Goal: Navigation & Orientation: Find specific page/section

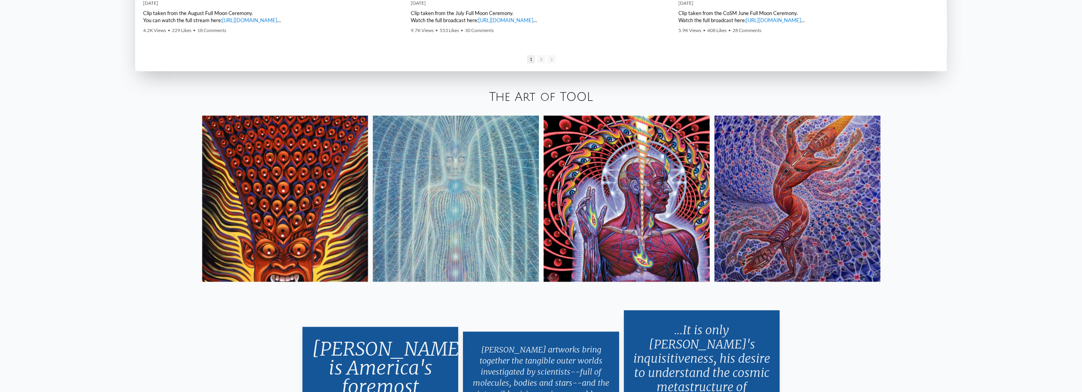
scroll to position [1634, 0]
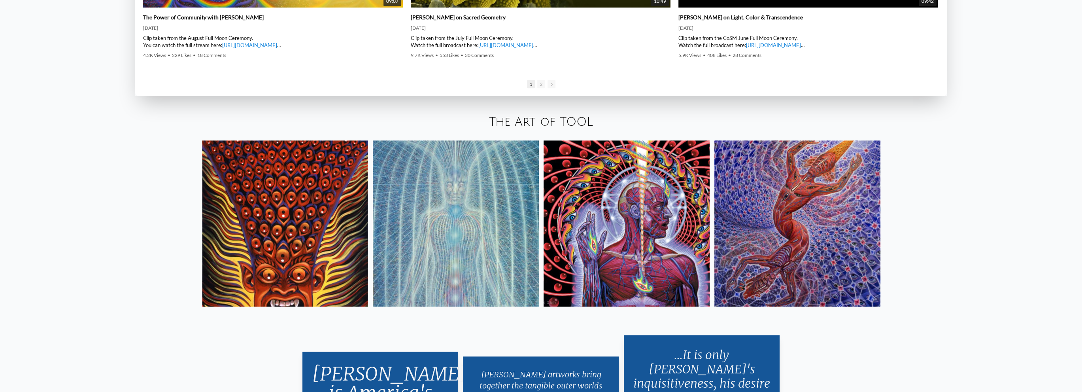
click at [449, 202] on img at bounding box center [456, 223] width 166 height 166
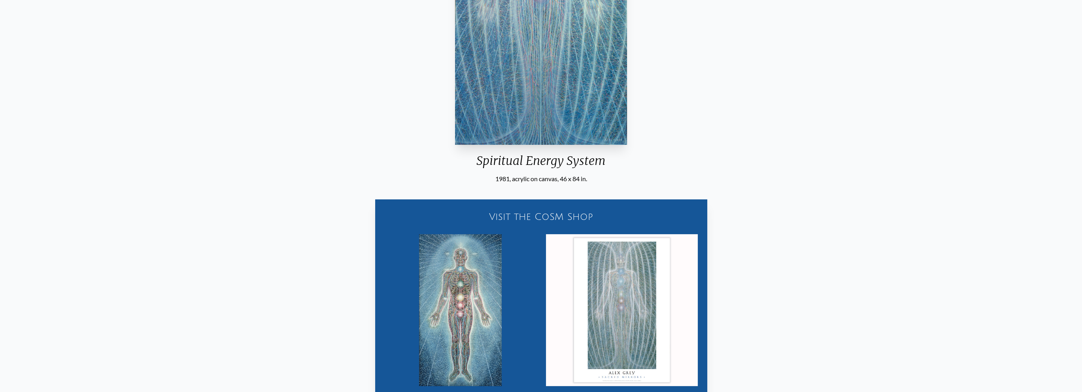
scroll to position [237, 0]
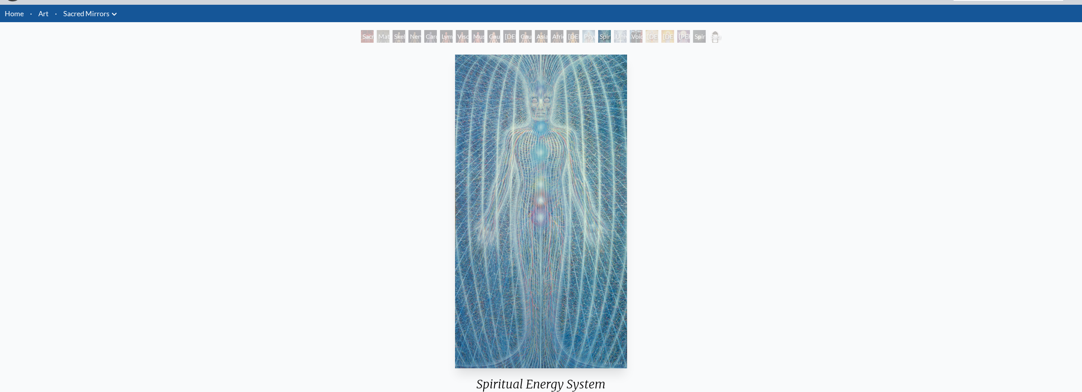
scroll to position [0, 0]
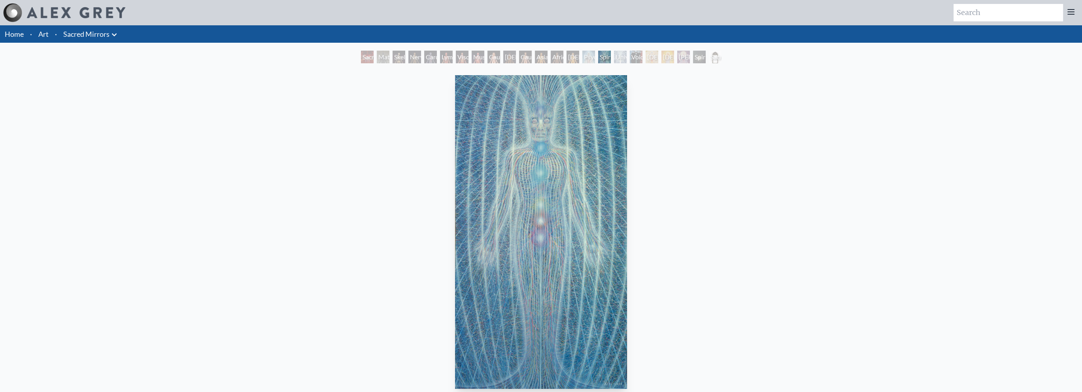
click at [45, 36] on link "Art" at bounding box center [43, 33] width 10 height 11
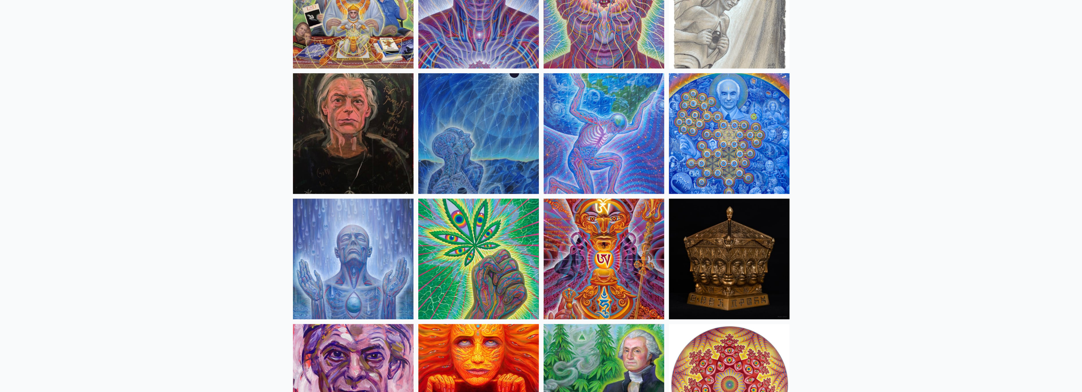
scroll to position [1067, 0]
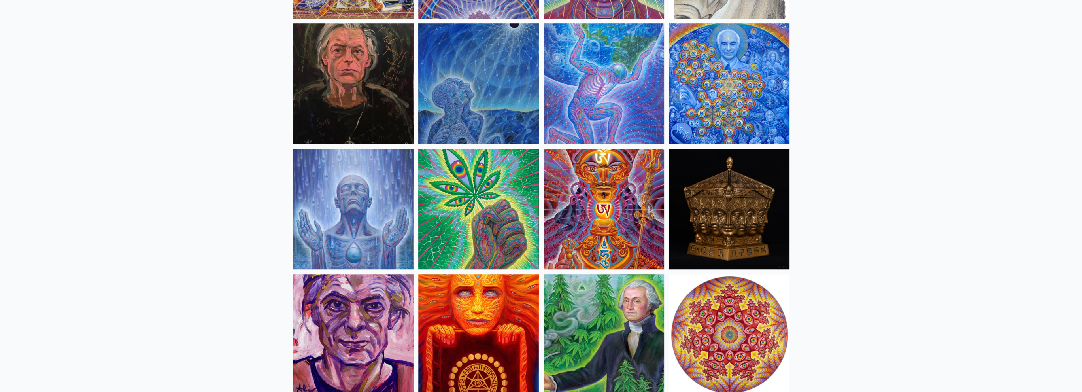
click at [349, 192] on img at bounding box center [353, 209] width 121 height 121
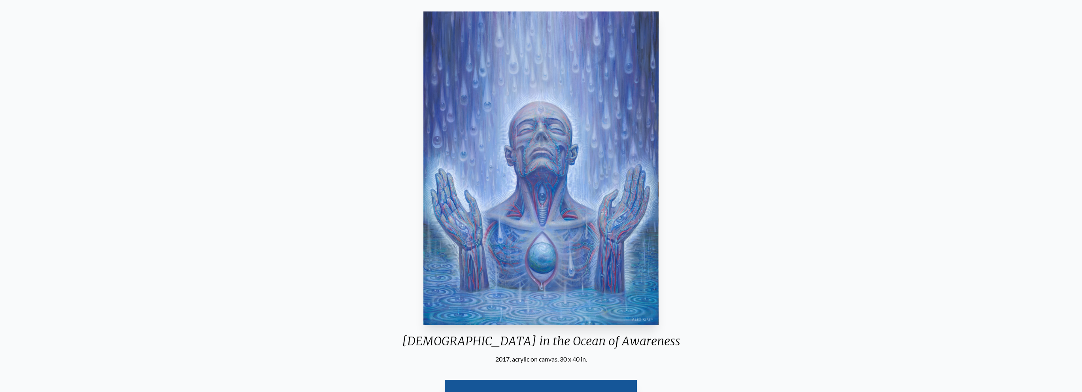
scroll to position [198, 0]
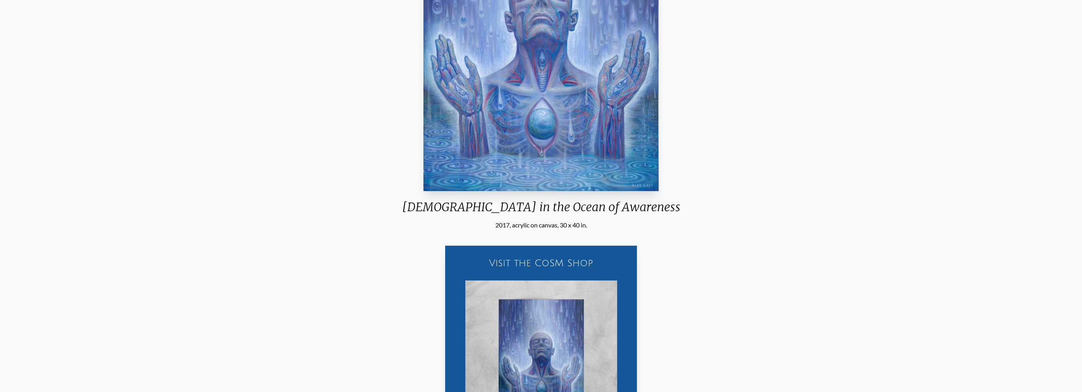
click at [503, 260] on div "Visit the CoSM Shop" at bounding box center [541, 262] width 182 height 25
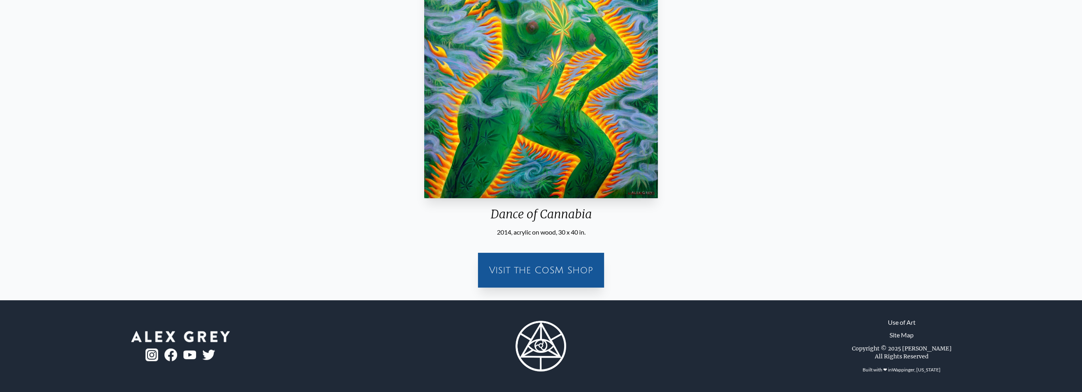
scroll to position [190, 0]
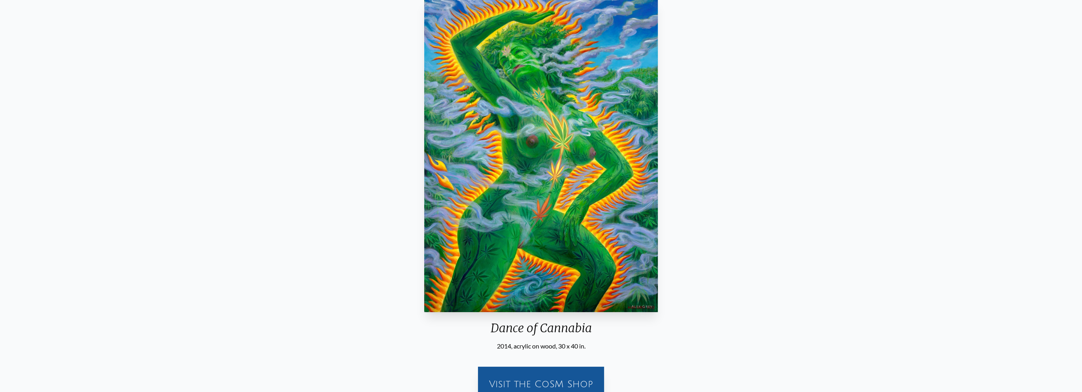
scroll to position [32, 0]
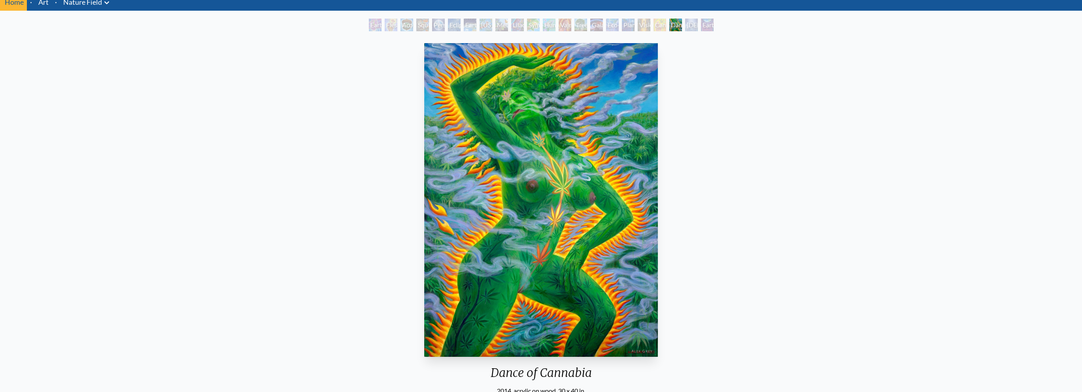
click at [370, 26] on div "Earth Witness" at bounding box center [375, 25] width 13 height 13
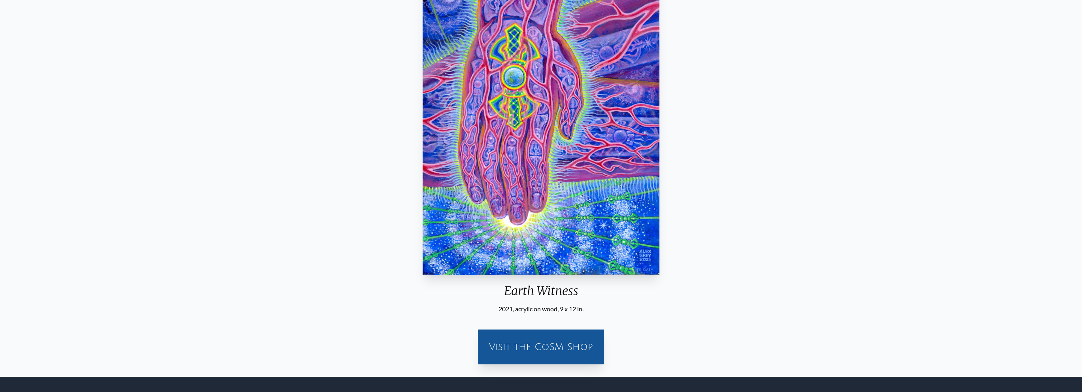
scroll to position [151, 0]
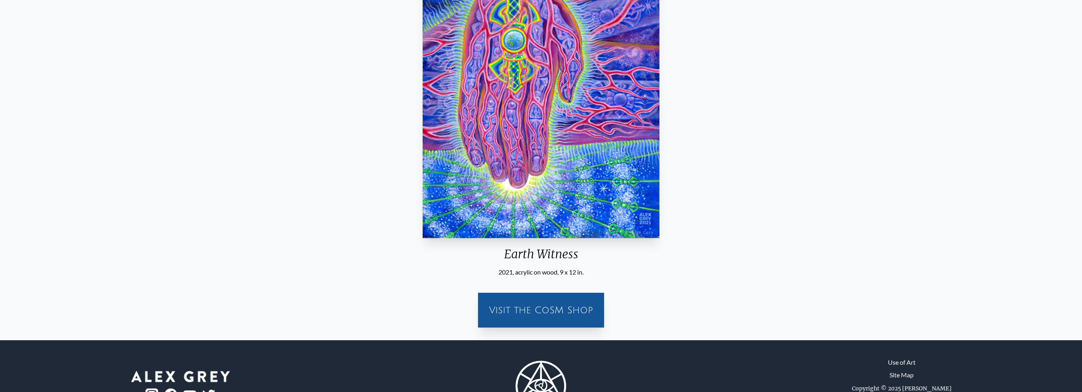
click at [521, 310] on div "Visit the CoSM Shop" at bounding box center [541, 309] width 117 height 25
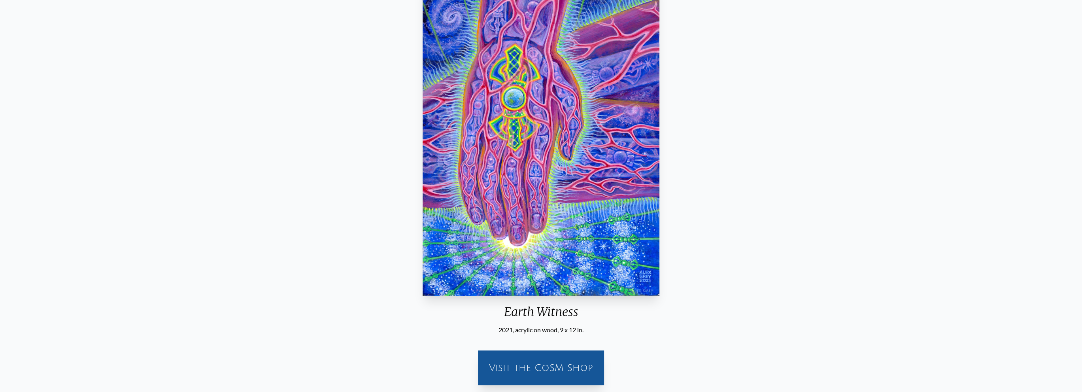
scroll to position [32, 0]
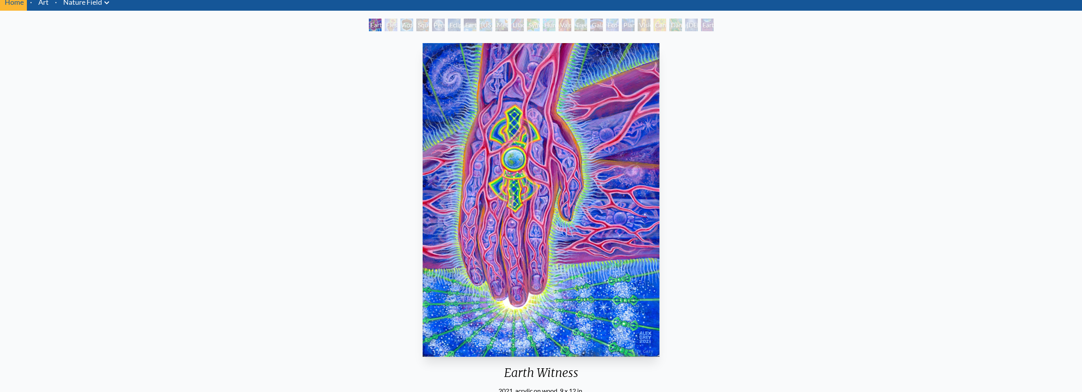
click at [493, 169] on img "1 / 22" at bounding box center [541, 199] width 237 height 313
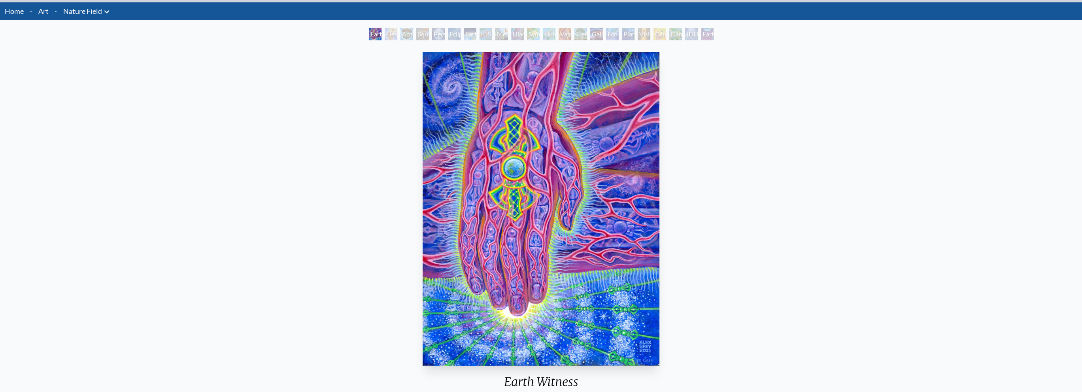
scroll to position [0, 0]
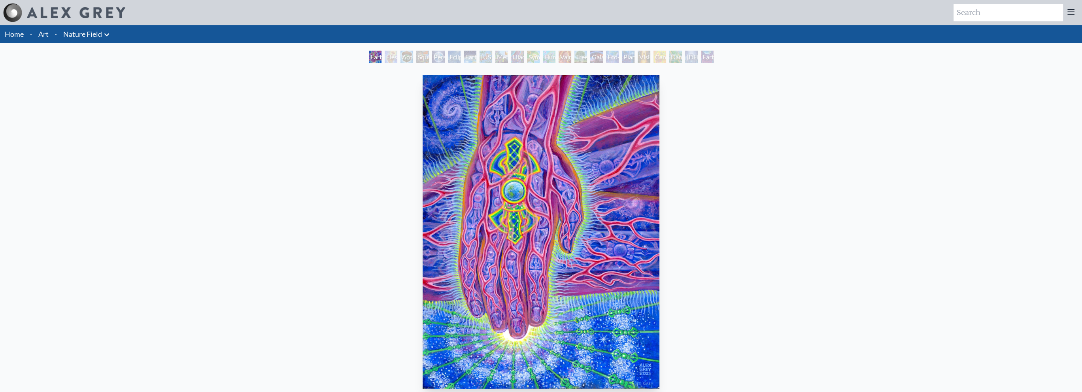
click at [42, 33] on link "Art" at bounding box center [43, 33] width 10 height 11
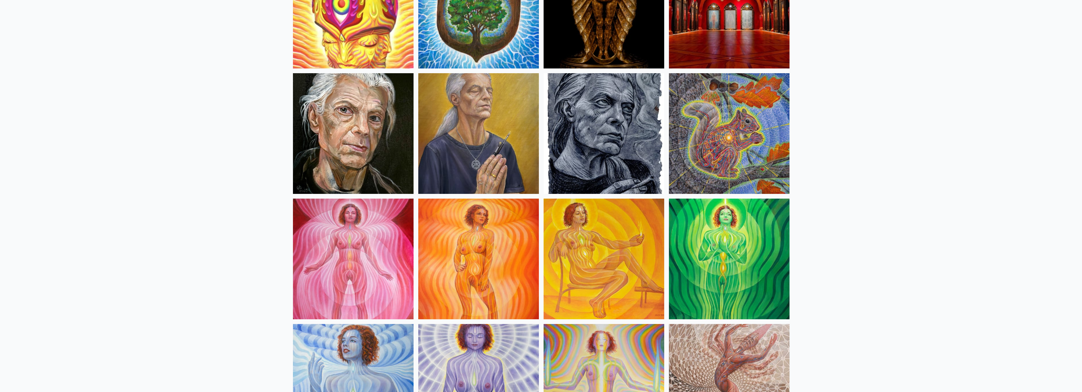
scroll to position [395, 0]
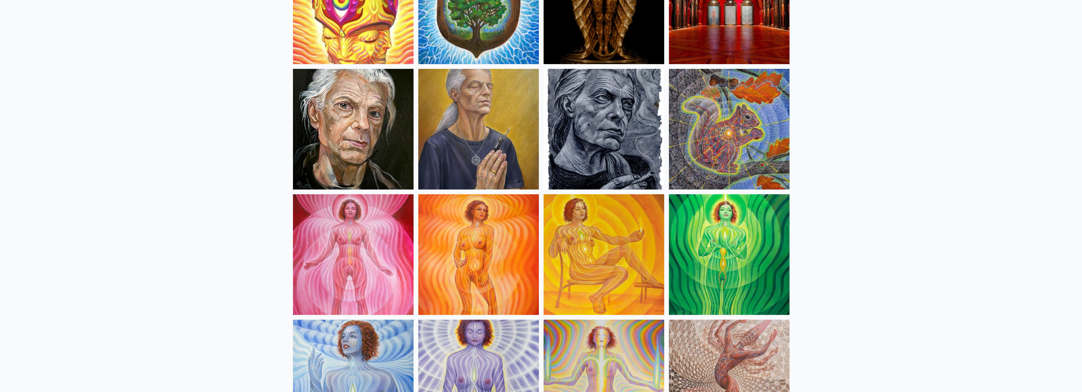
click at [351, 232] on img at bounding box center [353, 254] width 121 height 121
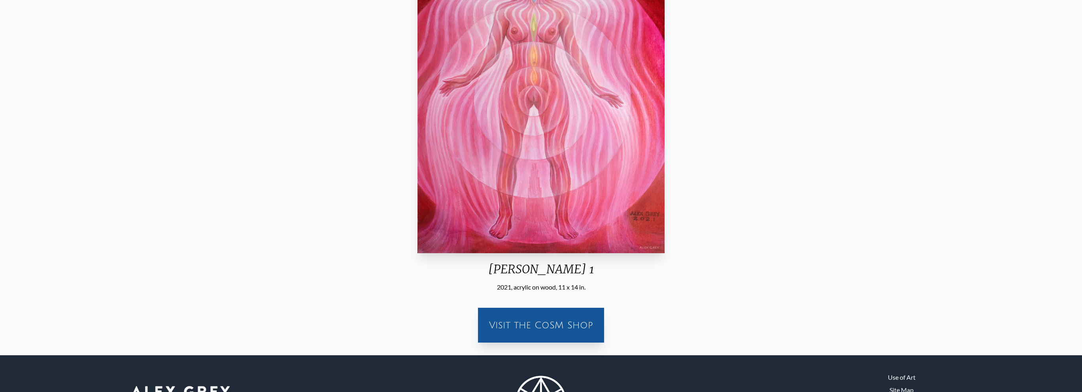
scroll to position [158, 0]
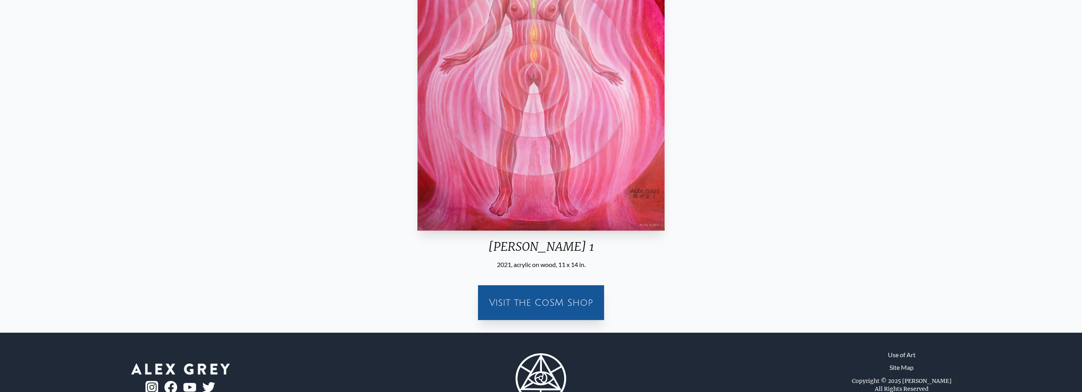
click at [507, 310] on div "Visit the CoSM Shop" at bounding box center [541, 302] width 117 height 25
